Goal: Information Seeking & Learning: Understand process/instructions

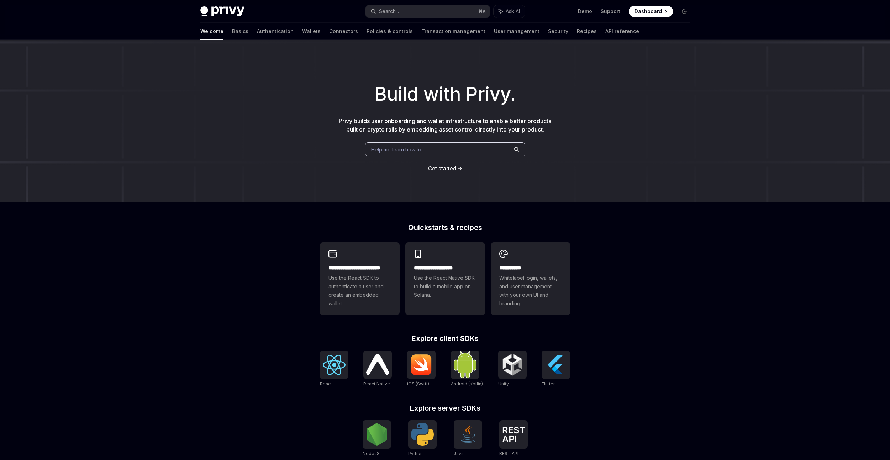
scroll to position [53, 0]
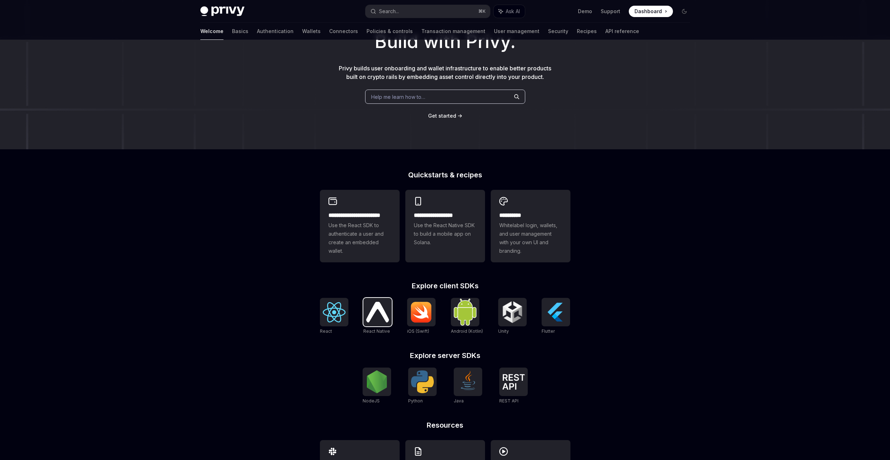
click at [377, 310] on img at bounding box center [377, 312] width 23 height 20
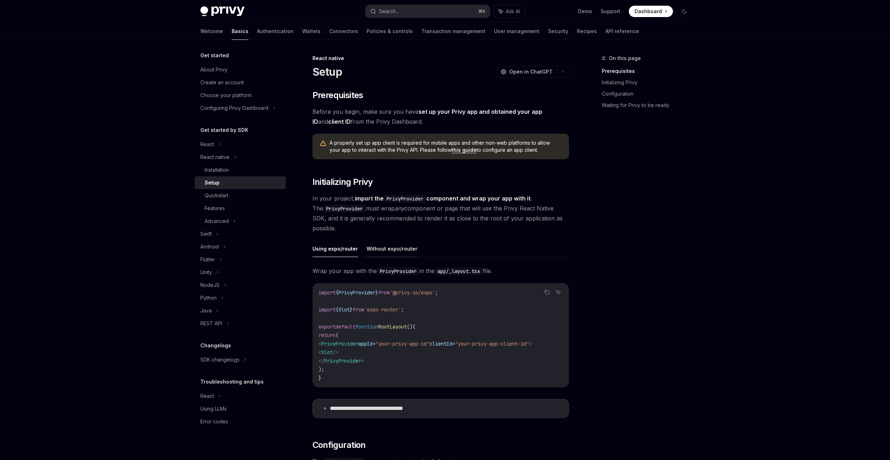
click at [386, 250] on button "Without expo/router" at bounding box center [391, 248] width 51 height 17
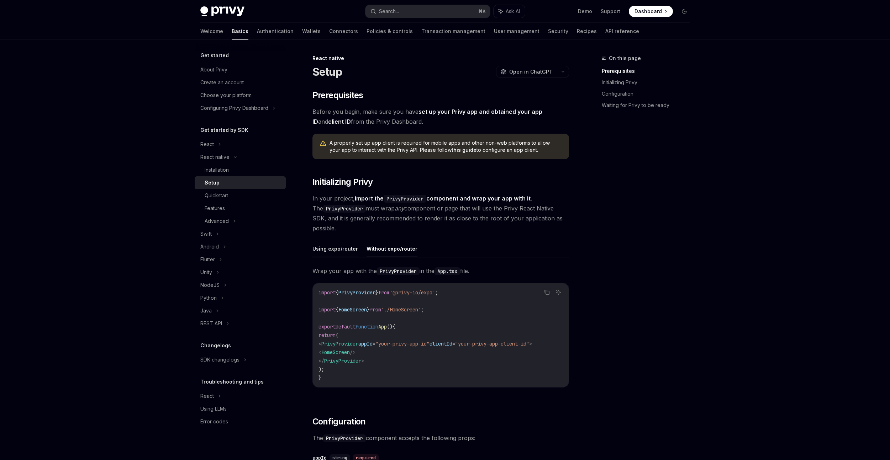
click at [319, 249] on button "Using expo/router" at bounding box center [335, 248] width 46 height 17
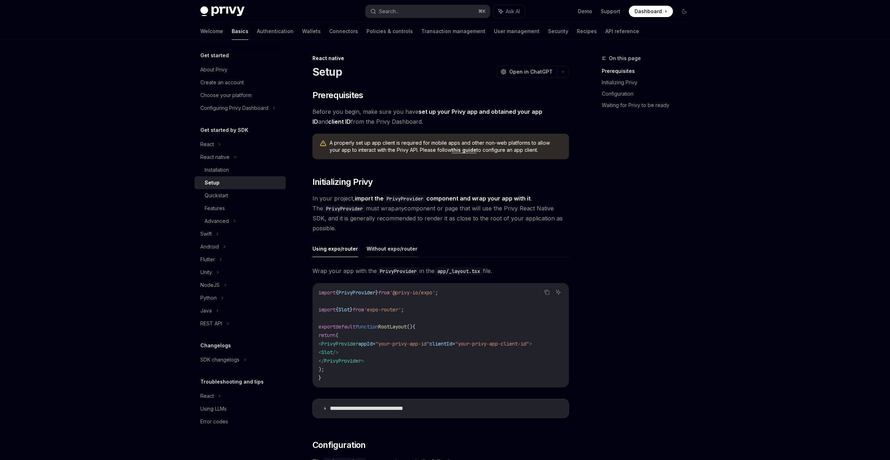
click at [378, 252] on button "Without expo/router" at bounding box center [391, 248] width 51 height 17
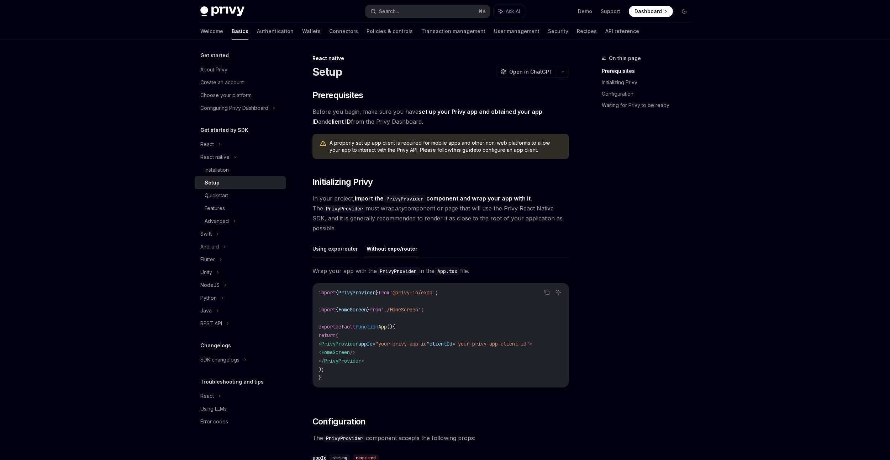
click at [340, 252] on button "Using expo/router" at bounding box center [335, 248] width 46 height 17
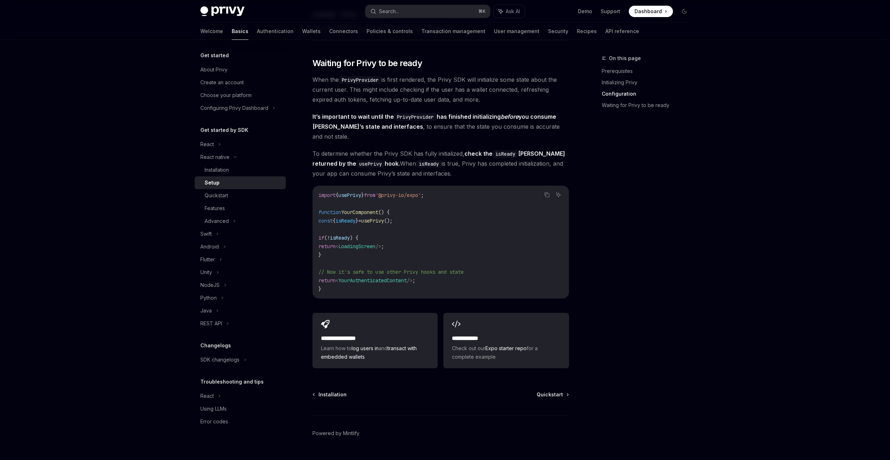
scroll to position [514, 0]
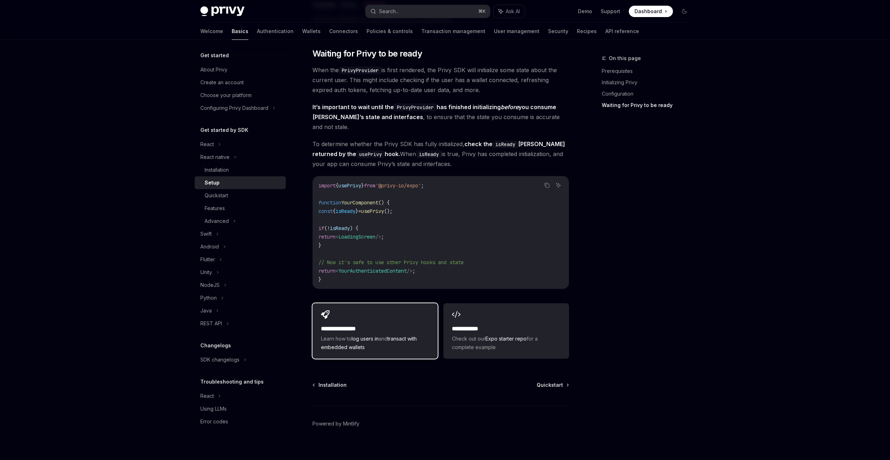
click at [382, 314] on div "**********" at bounding box center [374, 330] width 125 height 55
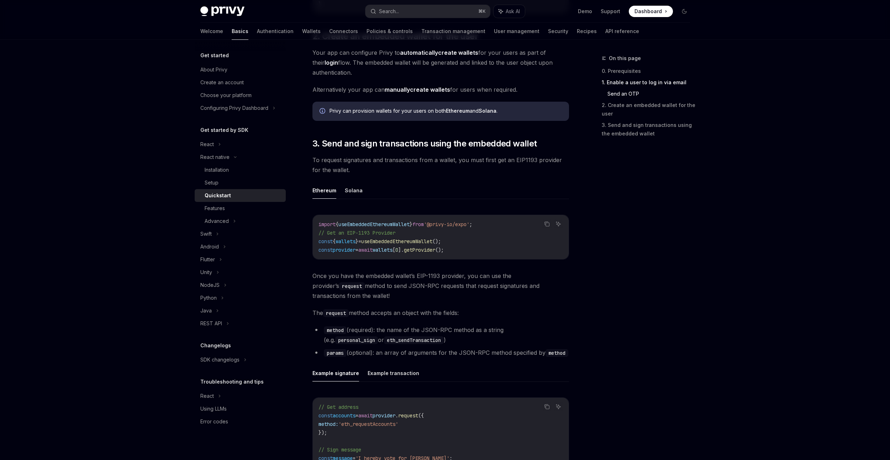
scroll to position [721, 0]
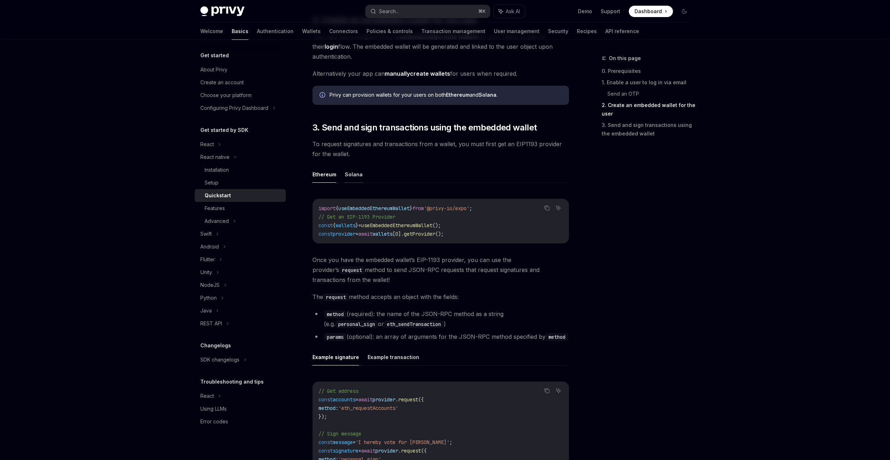
click at [354, 175] on button "Solana" at bounding box center [354, 174] width 18 height 17
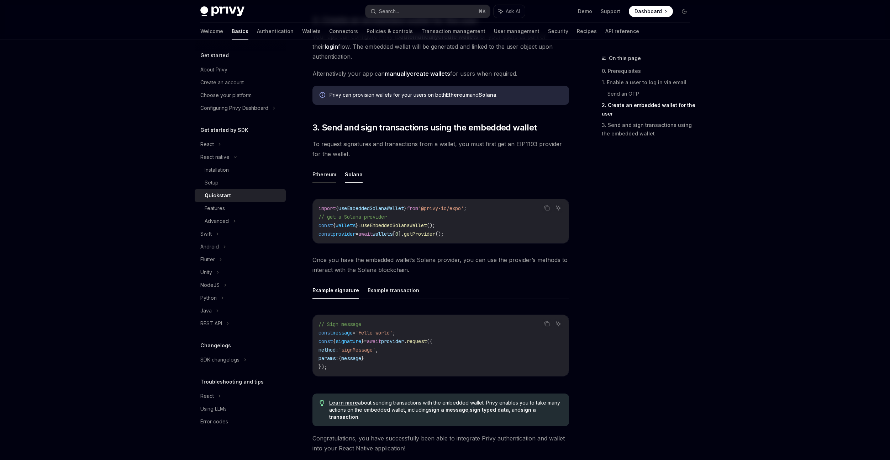
click at [329, 176] on button "Ethereum" at bounding box center [324, 174] width 24 height 17
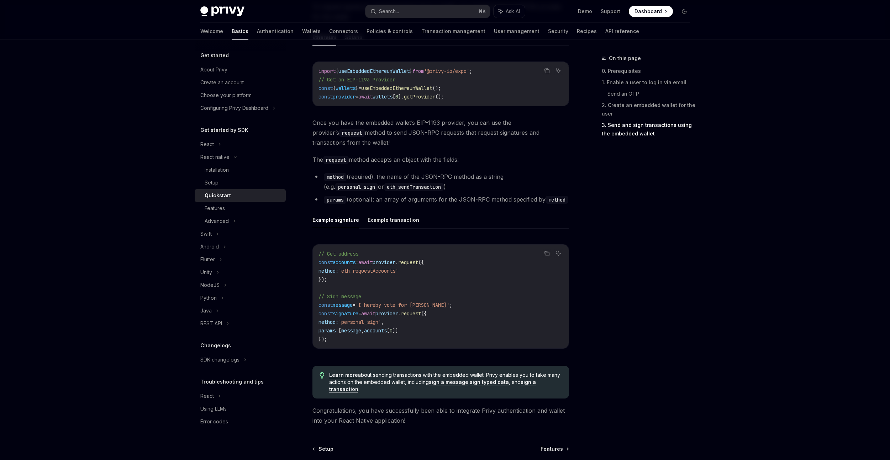
scroll to position [860, 0]
click at [385, 223] on button "Example transaction" at bounding box center [393, 218] width 52 height 17
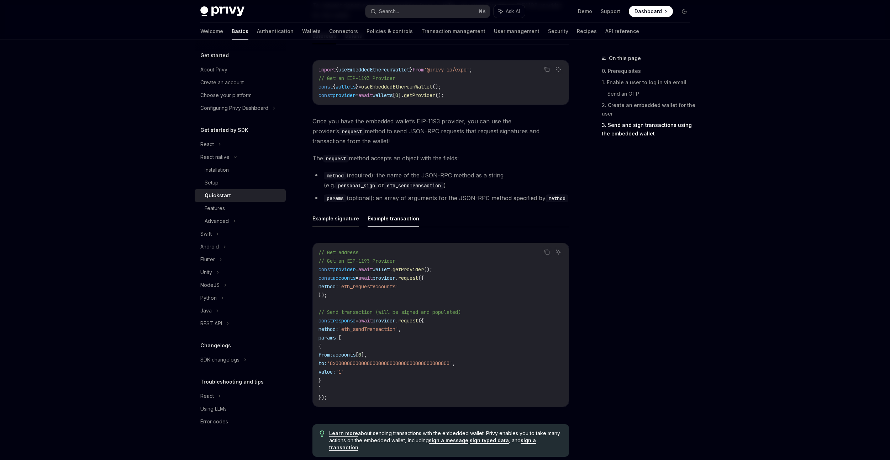
click at [347, 224] on button "Example signature" at bounding box center [335, 218] width 47 height 17
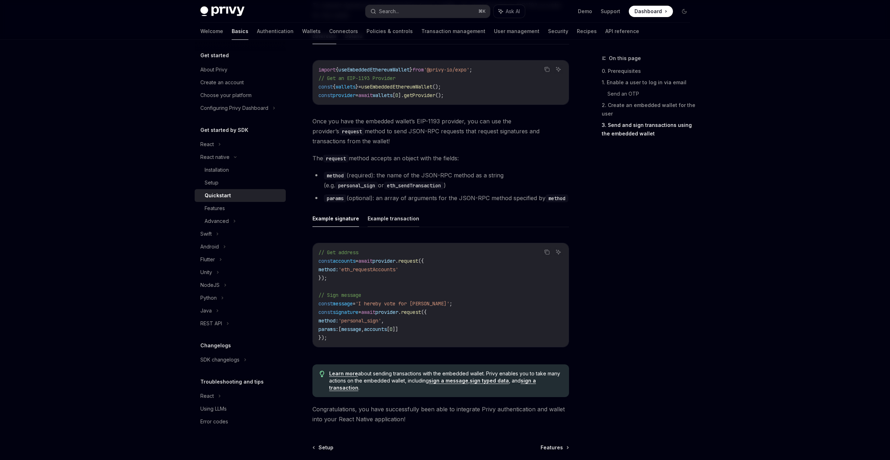
click at [383, 226] on button "Example transaction" at bounding box center [393, 218] width 52 height 17
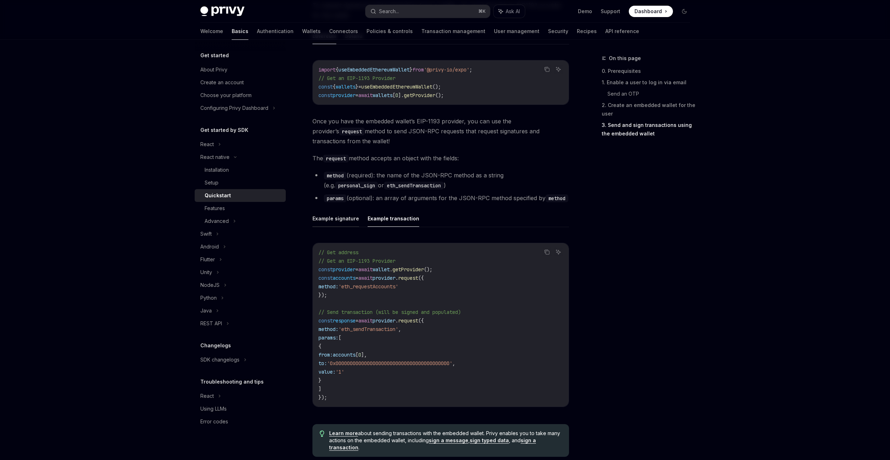
click at [335, 220] on button "Example signature" at bounding box center [335, 218] width 47 height 17
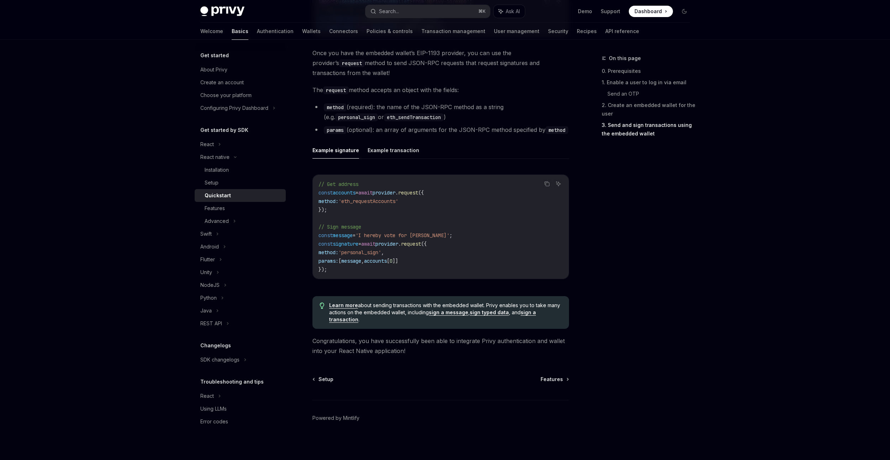
scroll to position [930, 0]
click at [236, 228] on div "Swift" at bounding box center [240, 234] width 91 height 13
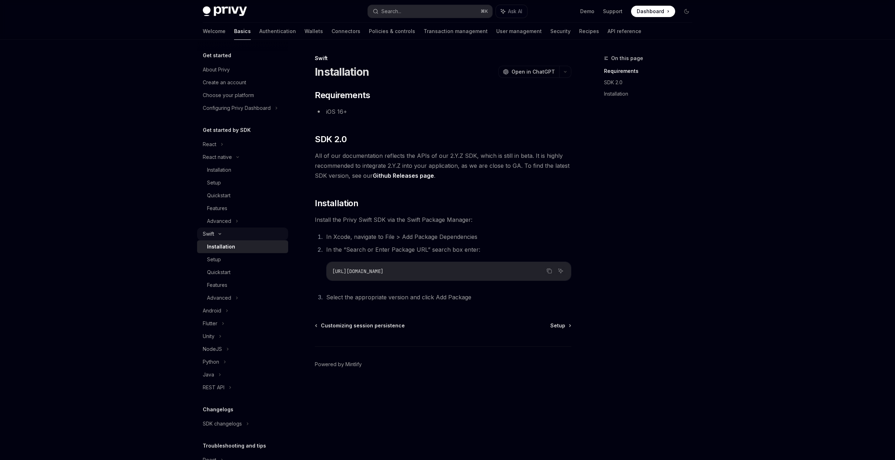
click at [226, 235] on div "Swift" at bounding box center [242, 234] width 91 height 13
click at [232, 221] on div "Advanced" at bounding box center [242, 221] width 91 height 13
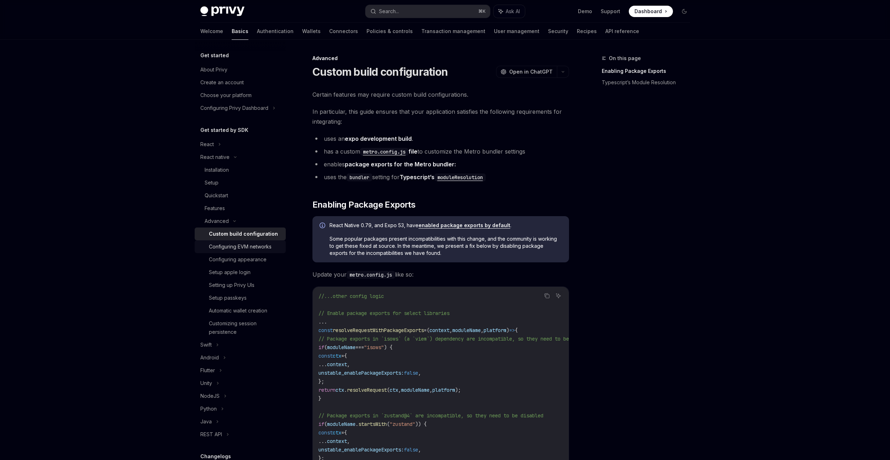
click at [262, 247] on div "Configuring EVM networks" at bounding box center [240, 247] width 63 height 9
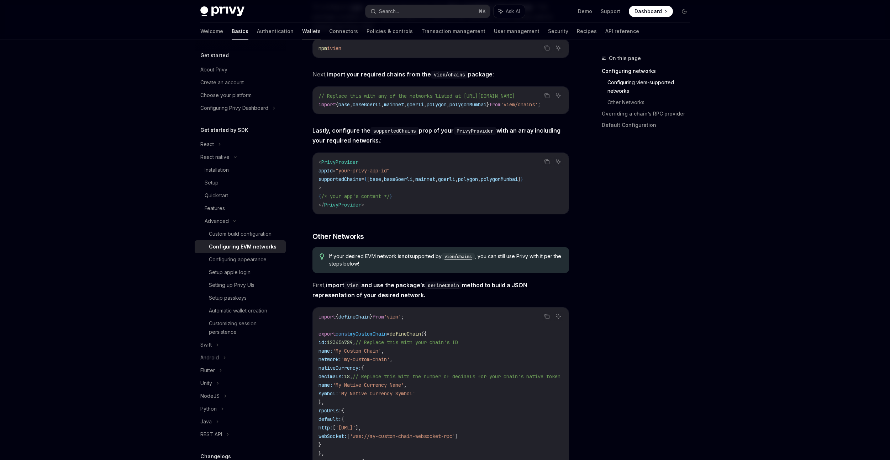
click at [302, 31] on link "Wallets" at bounding box center [311, 31] width 18 height 17
type textarea "*"
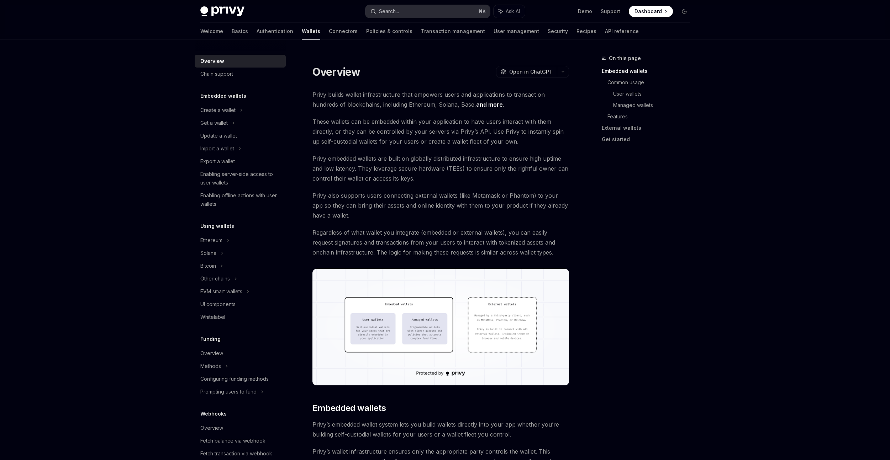
click at [402, 9] on button "Search... ⌘ K" at bounding box center [427, 11] width 125 height 13
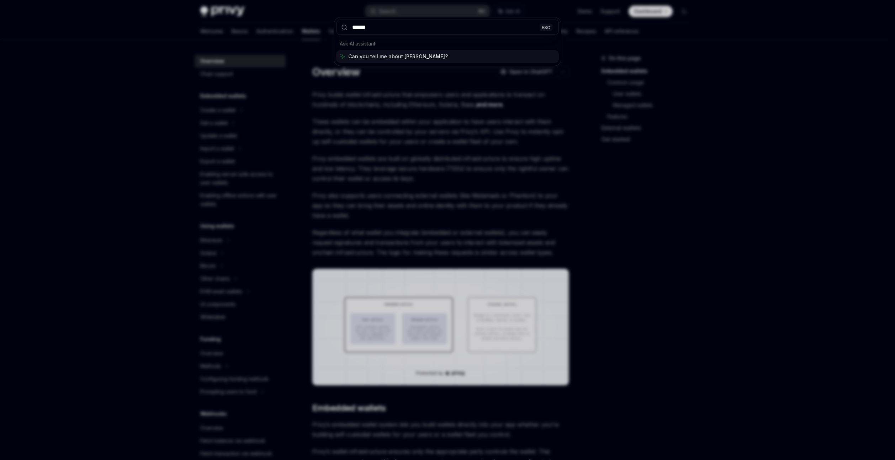
type input "*******"
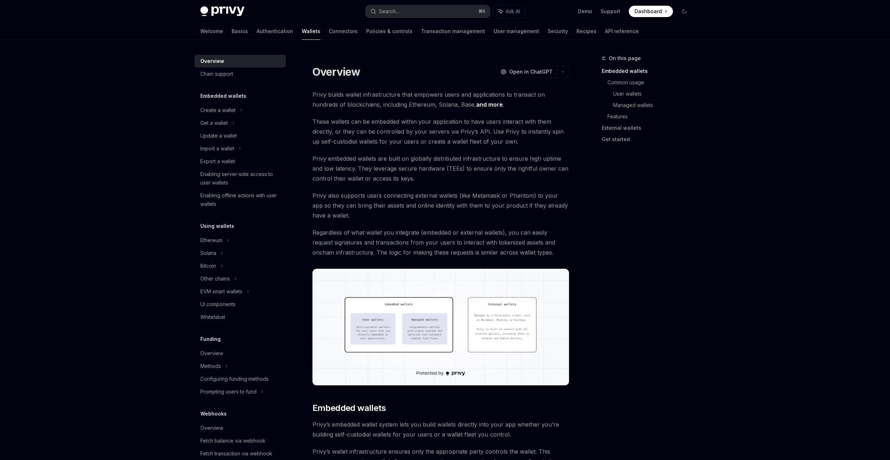
scroll to position [202, 0]
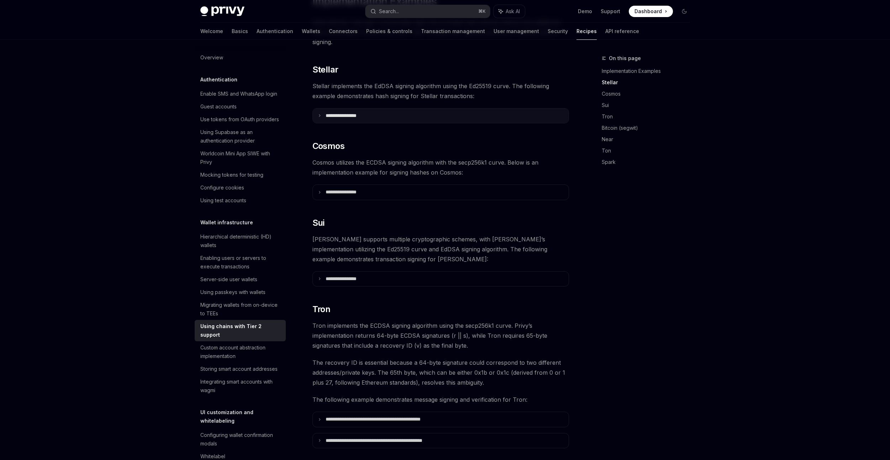
click at [338, 111] on summary "**********" at bounding box center [441, 116] width 256 height 15
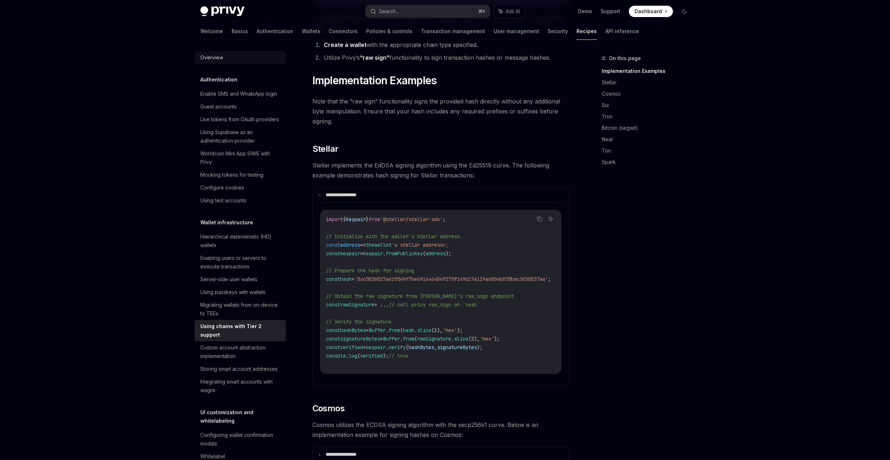
scroll to position [0, 0]
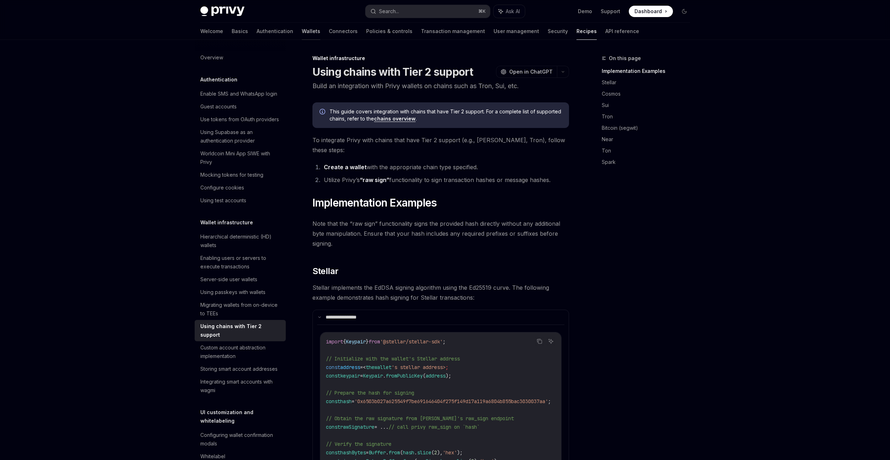
click at [302, 36] on link "Wallets" at bounding box center [311, 31] width 18 height 17
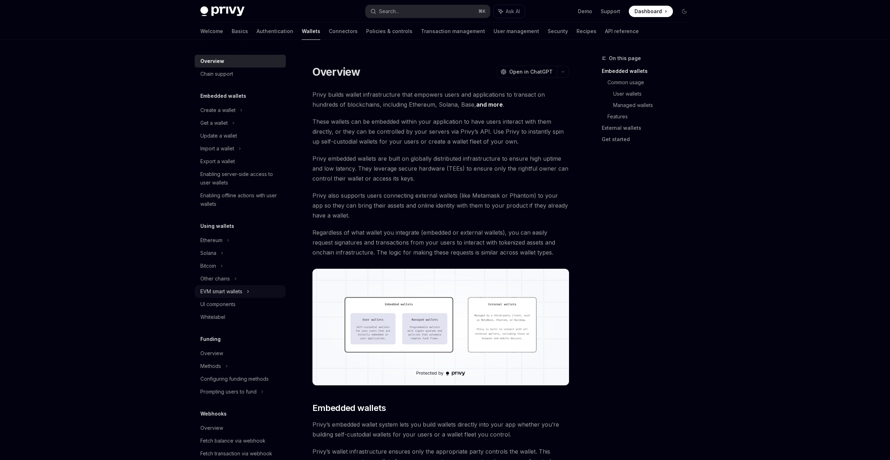
click at [249, 293] on icon at bounding box center [248, 291] width 3 height 9
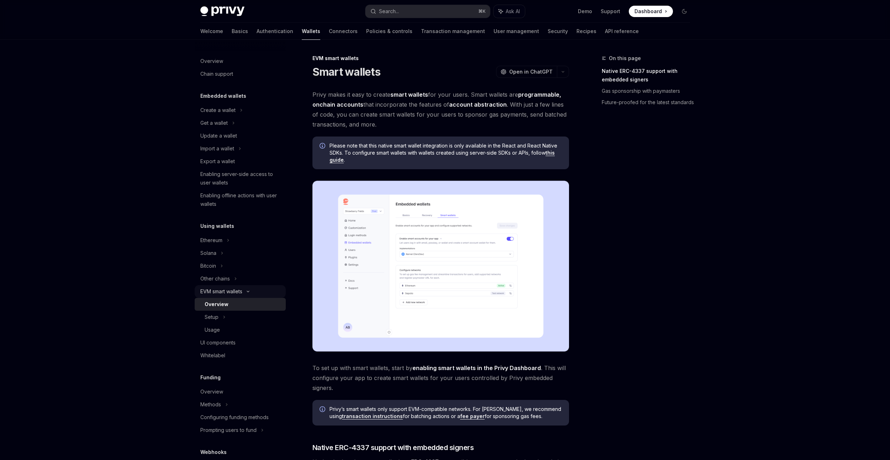
click at [246, 293] on icon at bounding box center [248, 291] width 9 height 3
click at [232, 127] on icon at bounding box center [233, 123] width 3 height 9
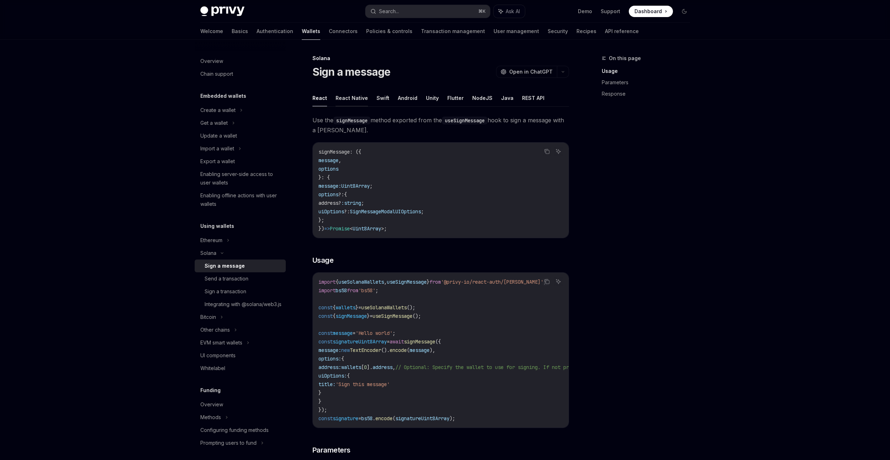
click at [353, 101] on button "React Native" at bounding box center [351, 98] width 32 height 17
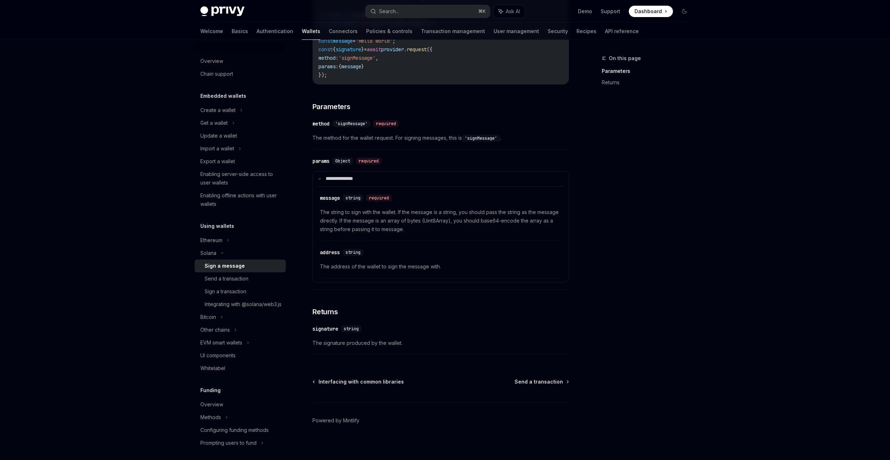
scroll to position [148, 0]
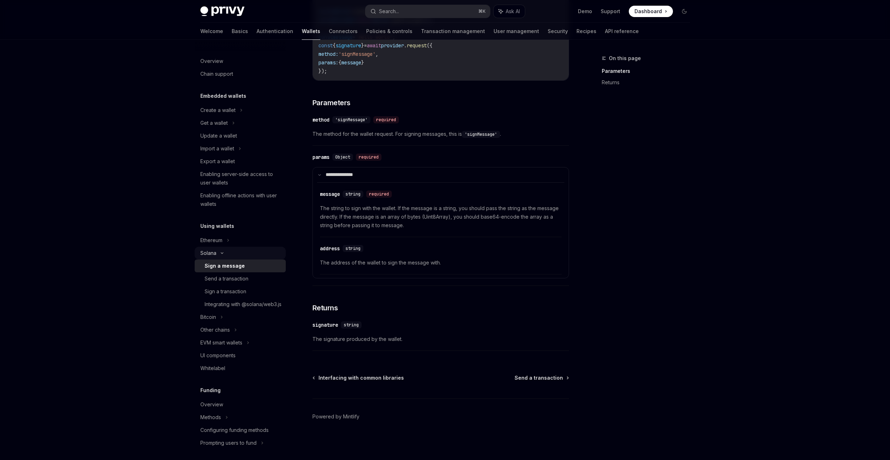
click at [227, 129] on div "Solana" at bounding box center [240, 123] width 91 height 13
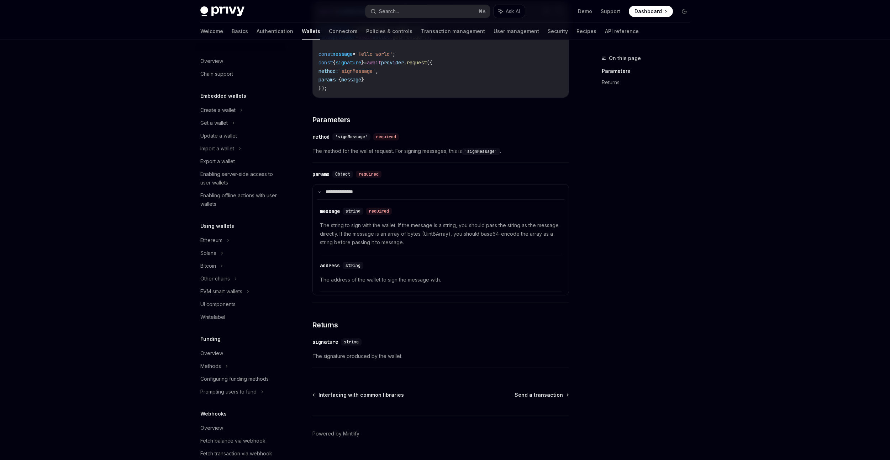
scroll to position [0, 0]
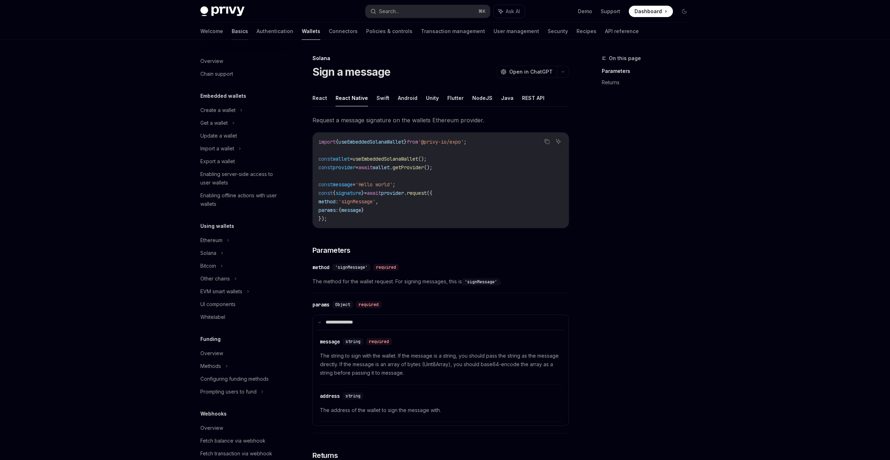
click at [232, 35] on link "Basics" at bounding box center [240, 31] width 16 height 17
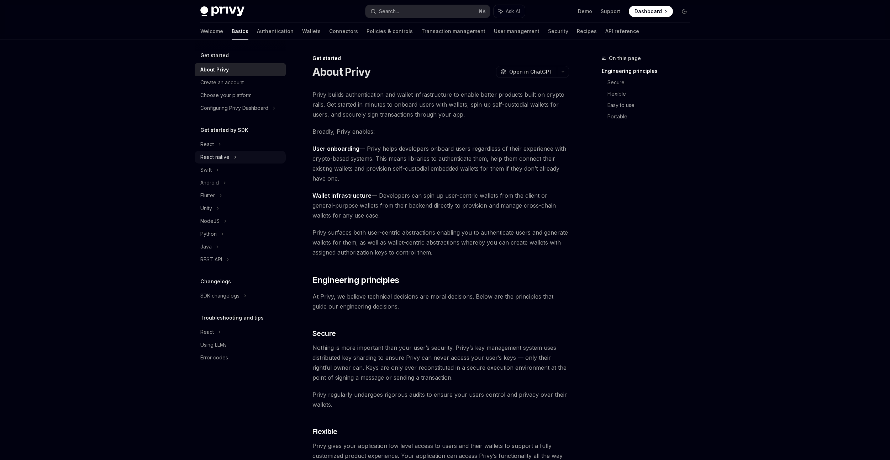
click at [223, 157] on div "React native" at bounding box center [214, 157] width 29 height 9
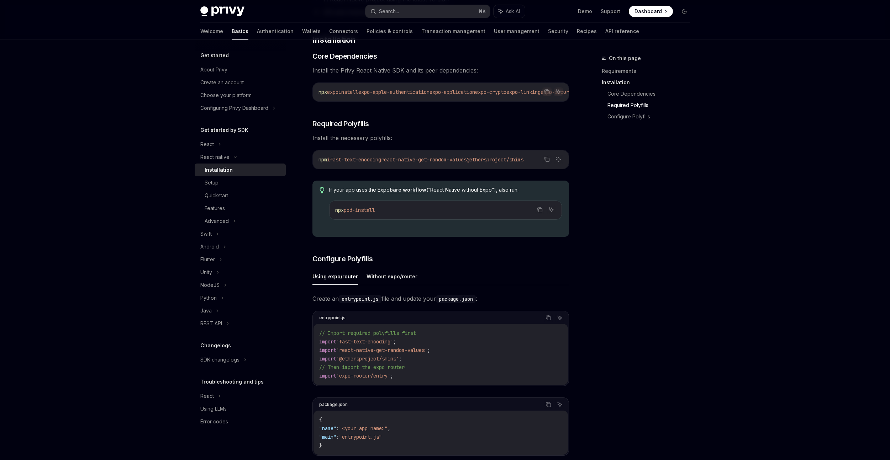
scroll to position [240, 0]
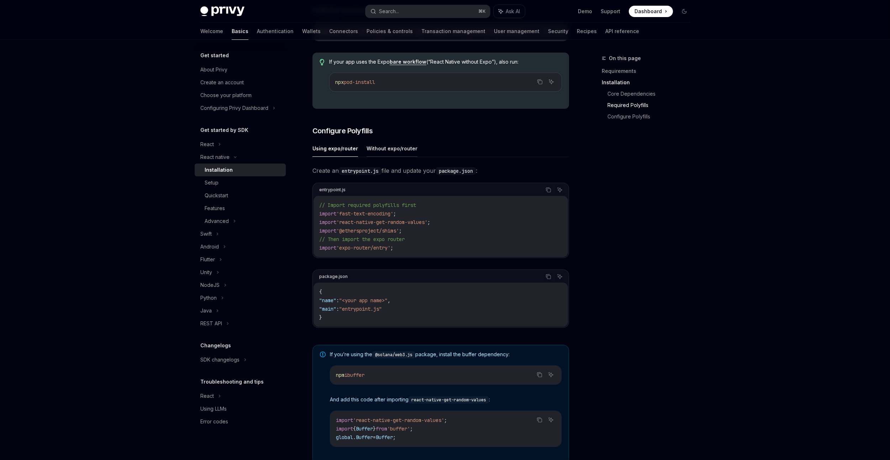
click at [391, 154] on button "Without expo/router" at bounding box center [391, 148] width 51 height 17
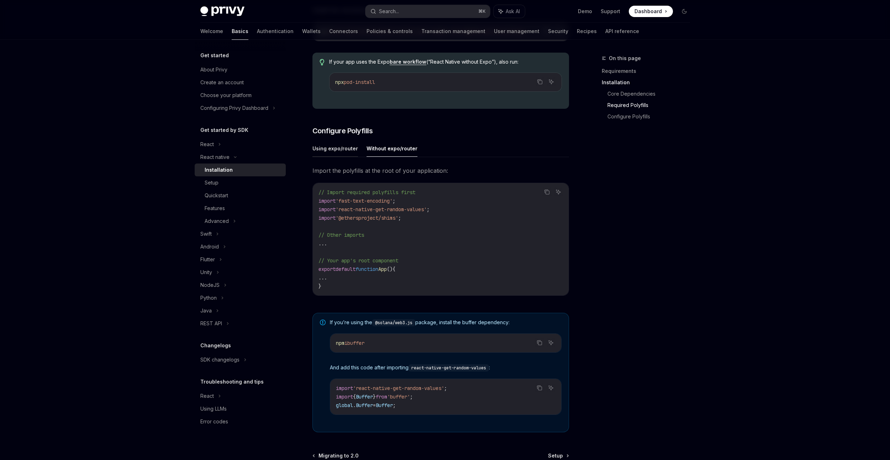
click at [350, 154] on button "Using expo/router" at bounding box center [335, 148] width 46 height 17
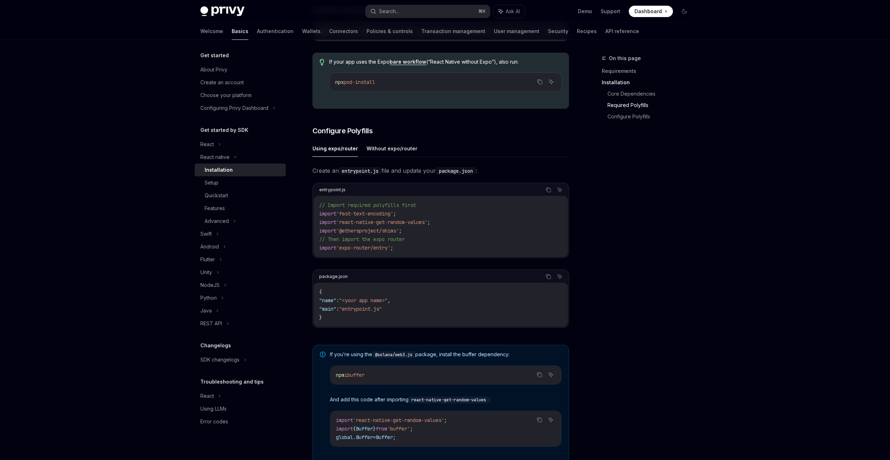
click at [395, 162] on div "Using expo/router Without expo/router Create an entrypoint.js file and update y…" at bounding box center [440, 239] width 256 height 199
click at [393, 153] on button "Without expo/router" at bounding box center [391, 148] width 51 height 17
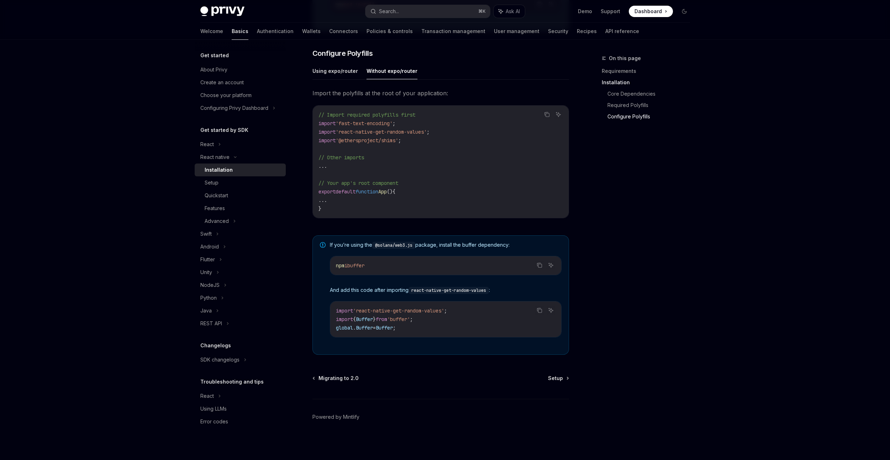
scroll to position [321, 0]
click at [347, 75] on button "Using expo/router" at bounding box center [335, 70] width 46 height 17
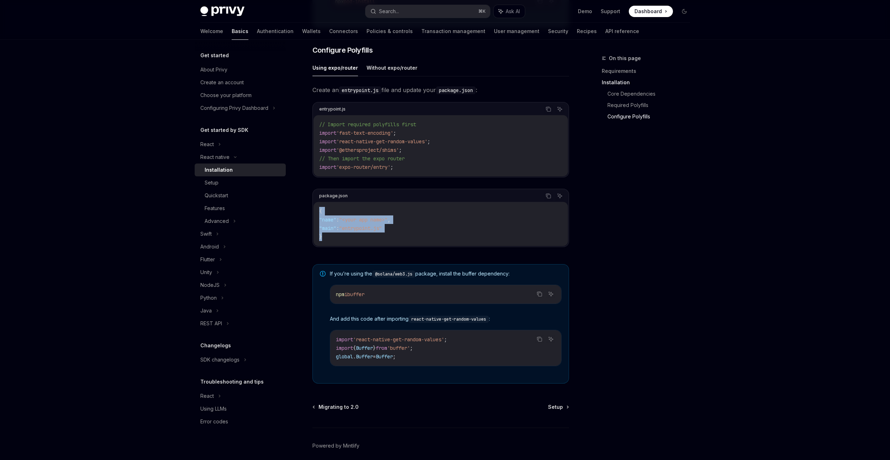
drag, startPoint x: 330, startPoint y: 240, endPoint x: 377, endPoint y: 210, distance: 55.9
click at [317, 211] on div "{ "name" : "<your app name>" , "main" : "entrypoint.js" }" at bounding box center [440, 224] width 254 height 44
click at [377, 210] on code "{ "name" : "<your app name>" , "main" : "entrypoint.js" }" at bounding box center [440, 224] width 243 height 34
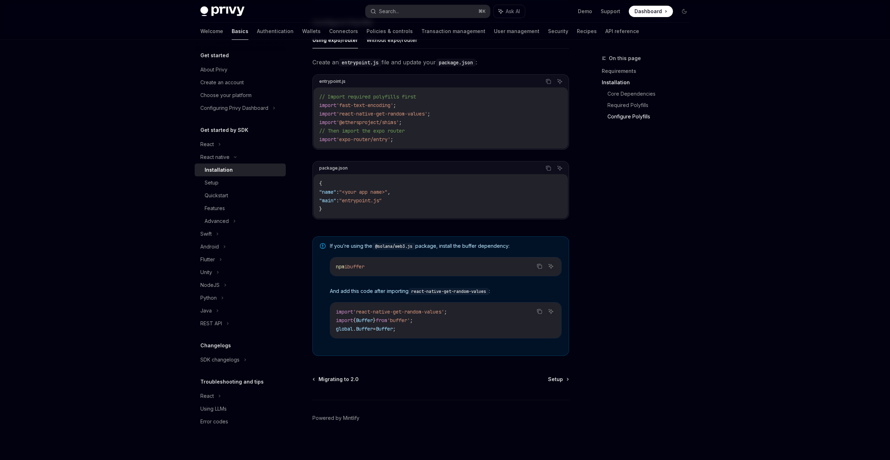
scroll to position [353, 0]
click at [224, 180] on div "Setup" at bounding box center [243, 183] width 77 height 9
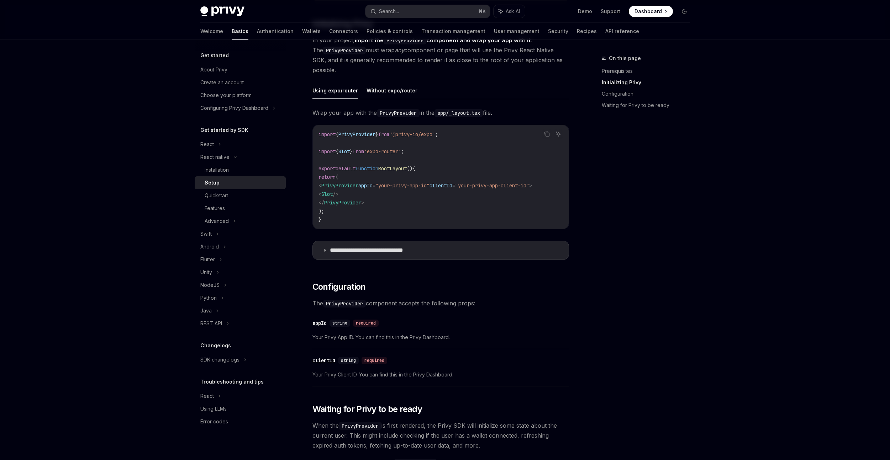
scroll to position [165, 0]
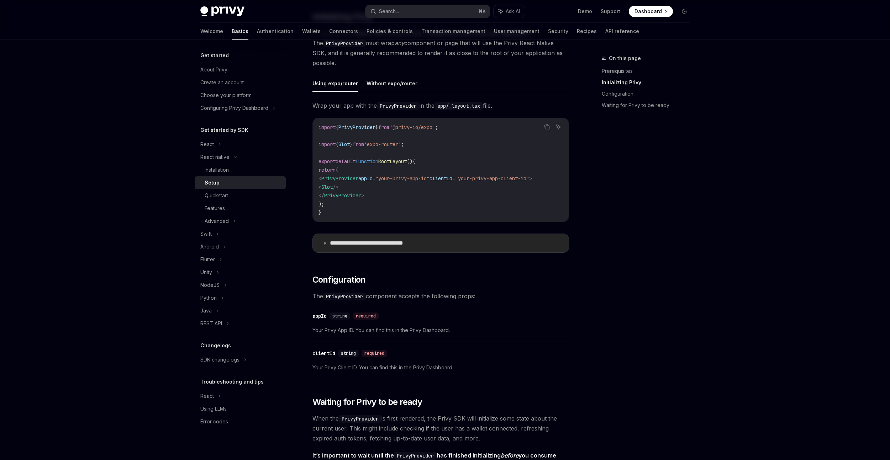
click at [365, 247] on p "**********" at bounding box center [378, 243] width 96 height 7
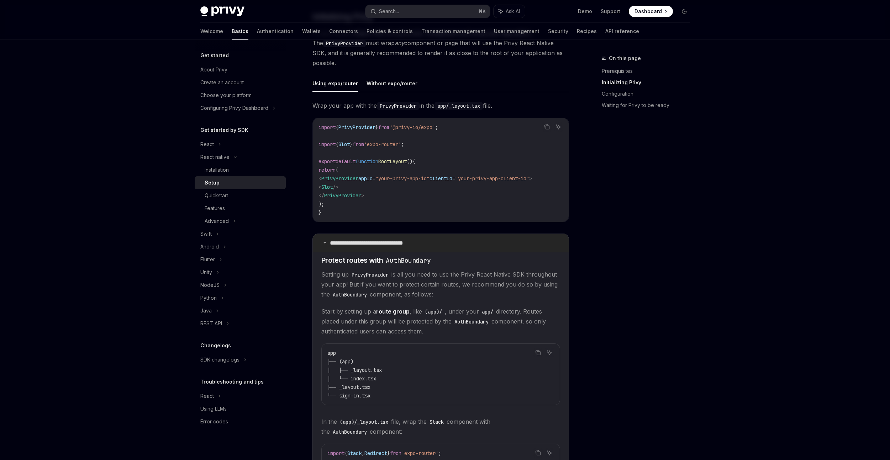
click at [364, 247] on p "**********" at bounding box center [378, 243] width 96 height 7
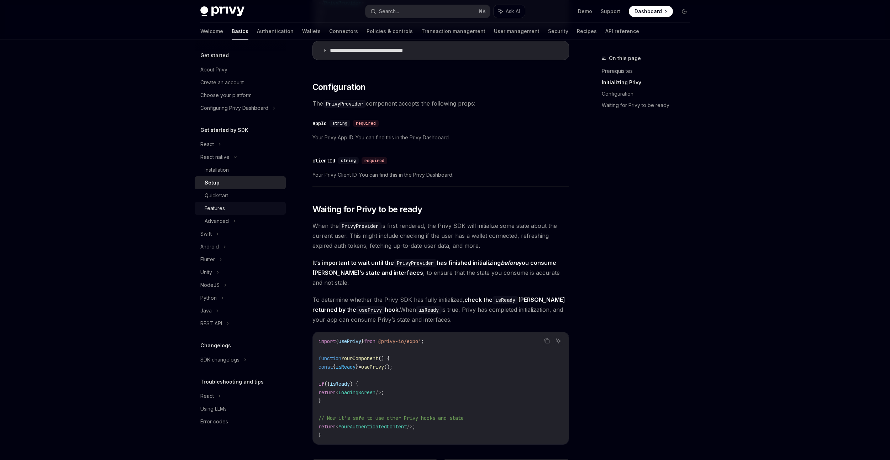
scroll to position [359, 0]
click at [229, 217] on div "Advanced" at bounding box center [240, 221] width 91 height 13
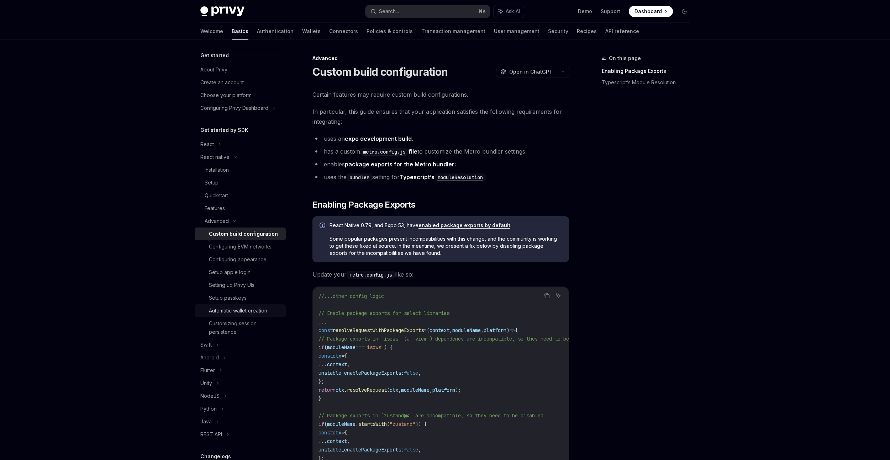
click at [256, 312] on div "Automatic wallet creation" at bounding box center [238, 311] width 58 height 9
type textarea "*"
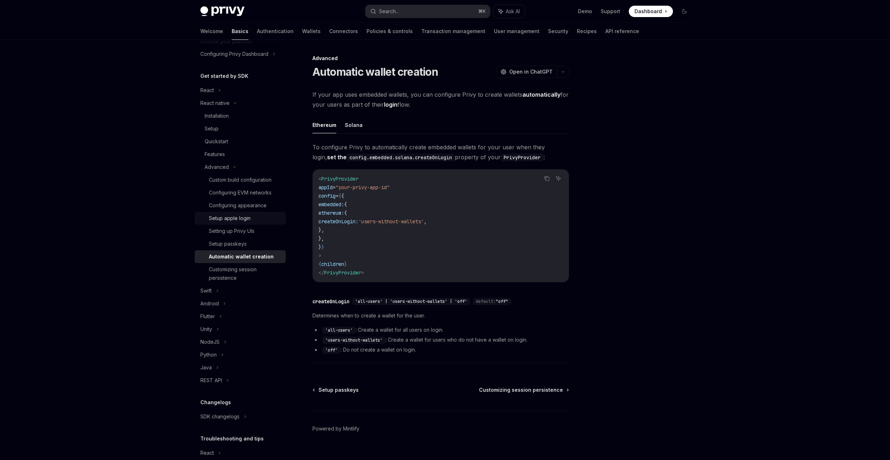
scroll to position [93, 0]
